Goal: Check status: Check status

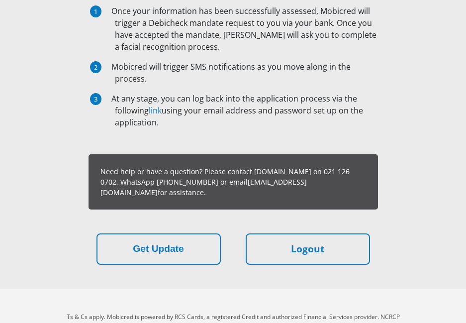
scroll to position [199, 0]
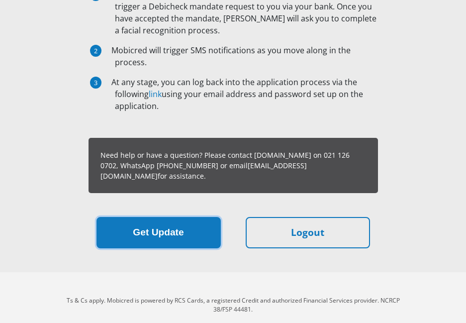
click at [147, 217] on button "Get Update" at bounding box center [158, 232] width 124 height 31
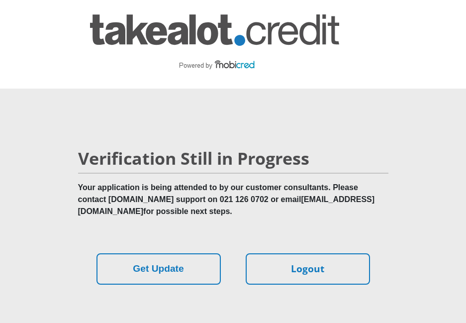
click at [325, 284] on div "Verification Still in Progress Your application is being attended to by our cus…" at bounding box center [233, 216] width 358 height 184
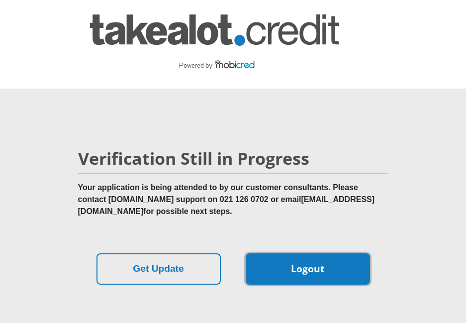
click at [325, 275] on link "Logout" at bounding box center [308, 268] width 124 height 31
